Goal: Find contact information: Find contact information

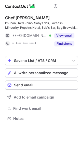
scroll to position [115, 81]
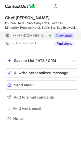
click at [64, 34] on button "View email" at bounding box center [64, 35] width 20 height 5
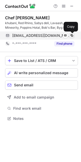
click at [72, 35] on span at bounding box center [72, 36] width 4 height 4
click at [71, 37] on span at bounding box center [72, 36] width 4 height 4
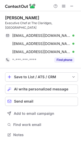
scroll to position [127, 81]
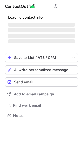
scroll to position [118, 81]
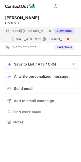
click at [66, 30] on button "View email" at bounding box center [64, 30] width 20 height 5
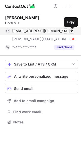
click at [71, 32] on span at bounding box center [72, 31] width 4 height 4
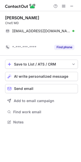
scroll to position [110, 81]
